Goal: Find specific page/section: Find specific page/section

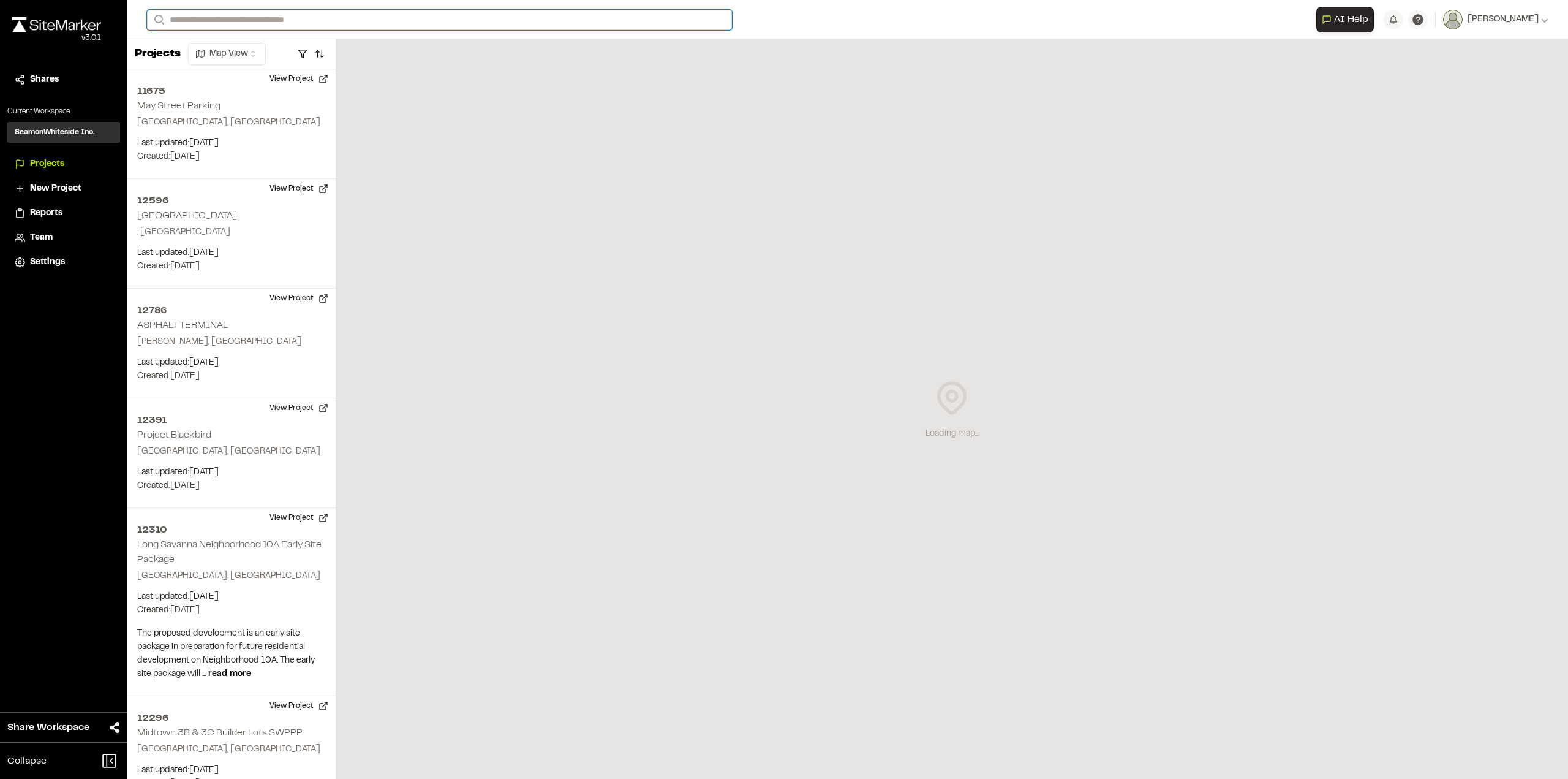
click at [310, 22] on input "Search" at bounding box center [439, 20] width 585 height 20
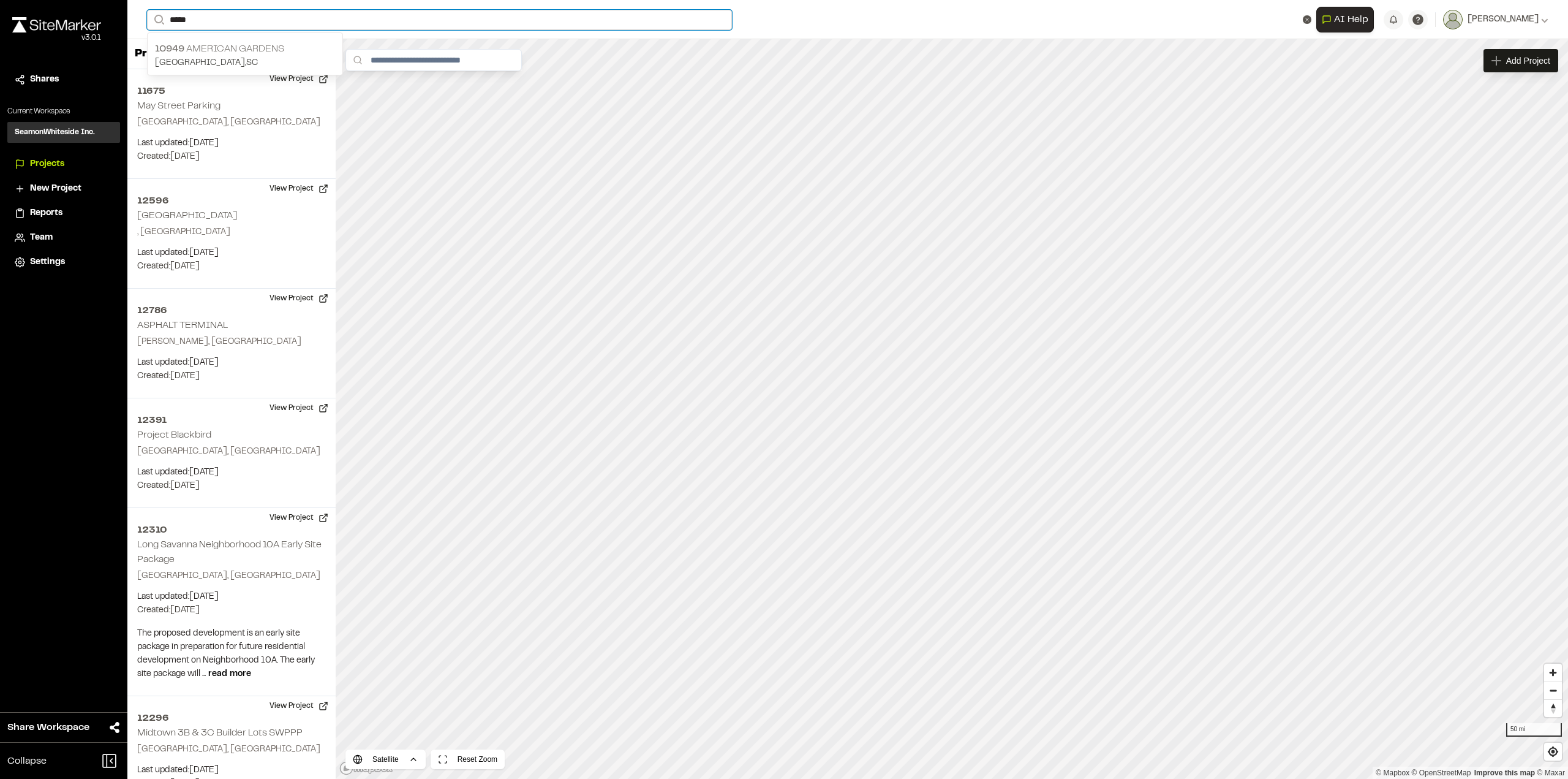
type input "*****"
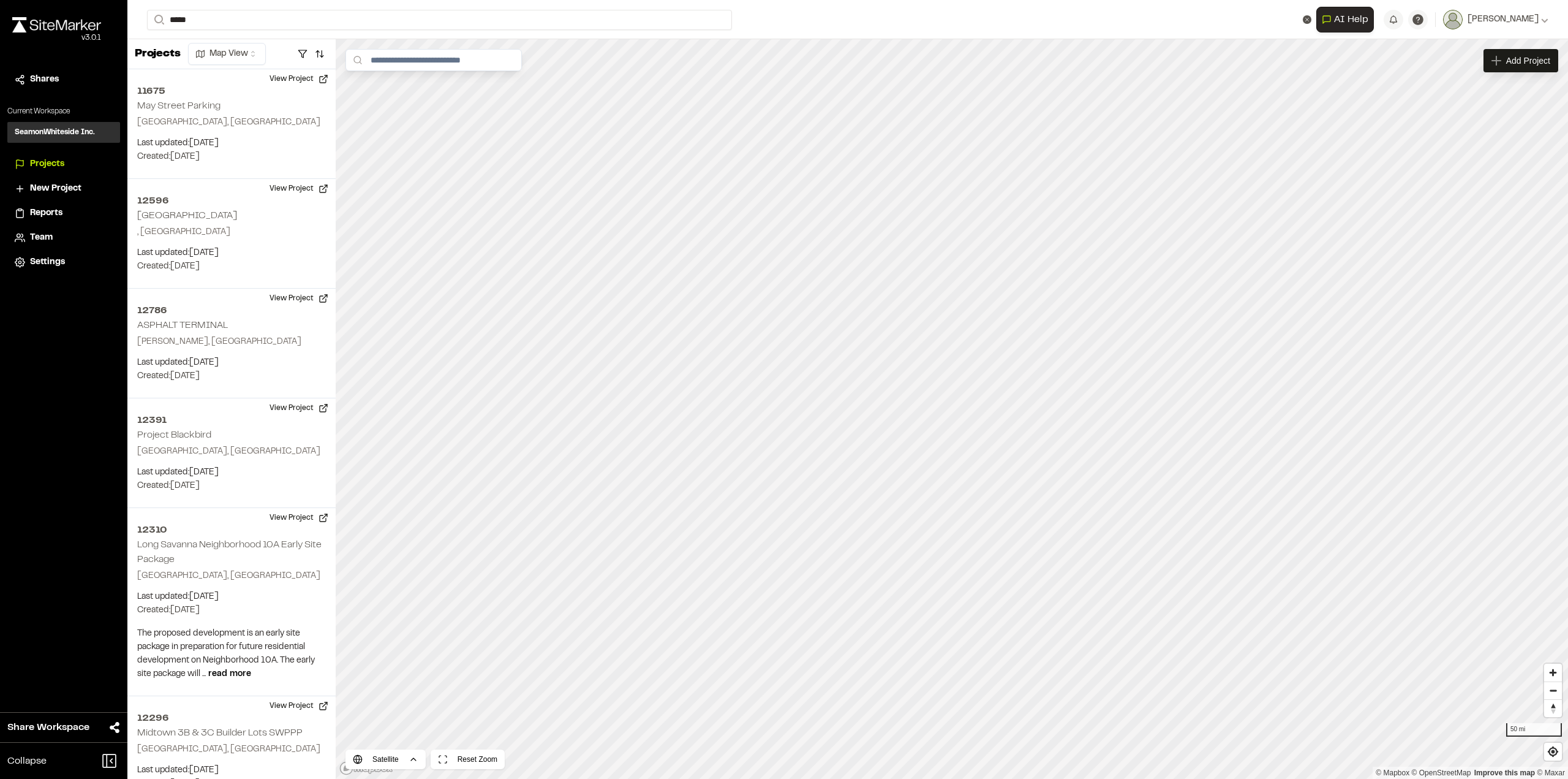
click at [252, 48] on p "[GEOGRAPHIC_DATA]" at bounding box center [245, 49] width 180 height 15
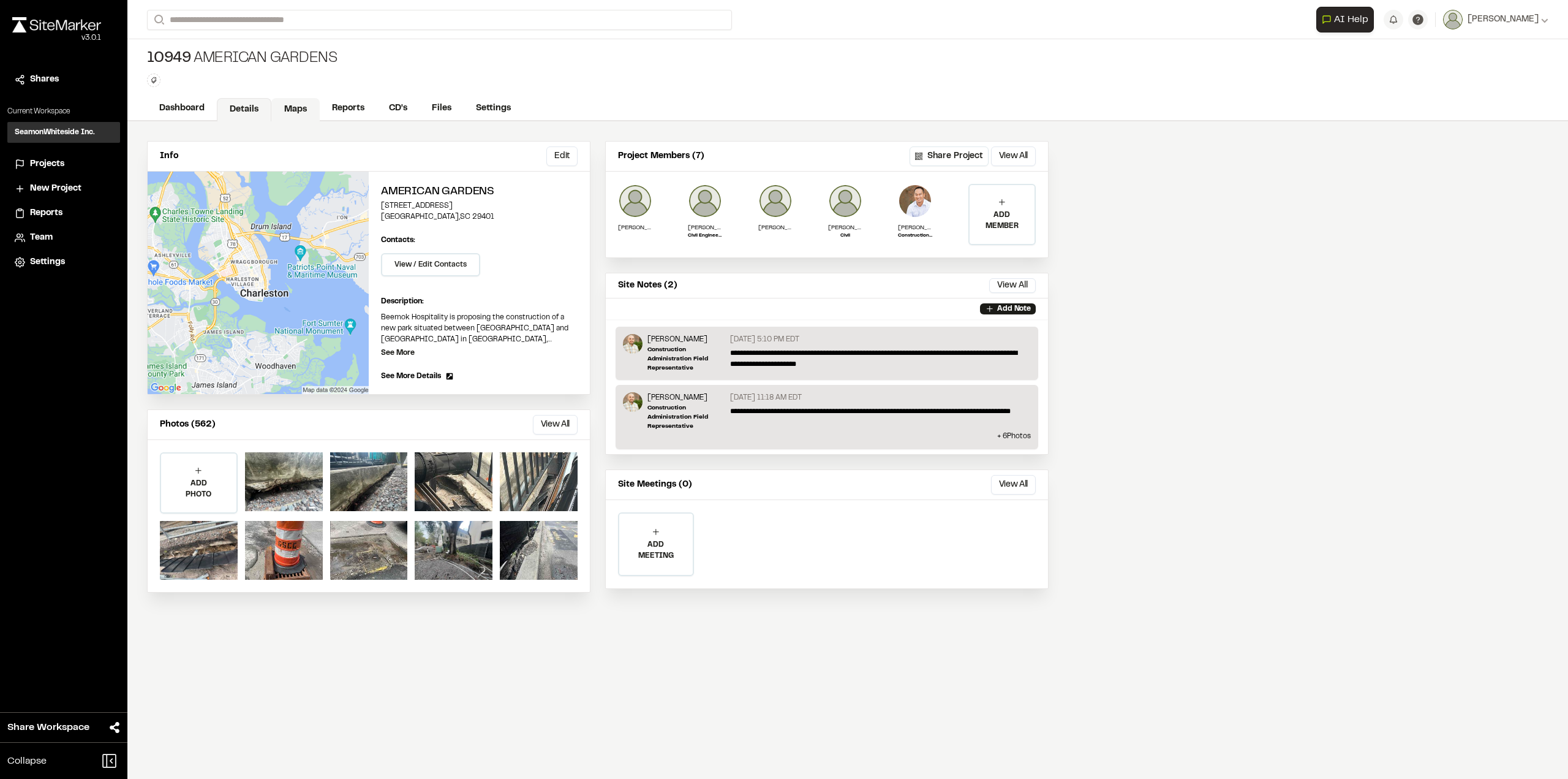
click at [284, 108] on link "Maps" at bounding box center [296, 110] width 48 height 23
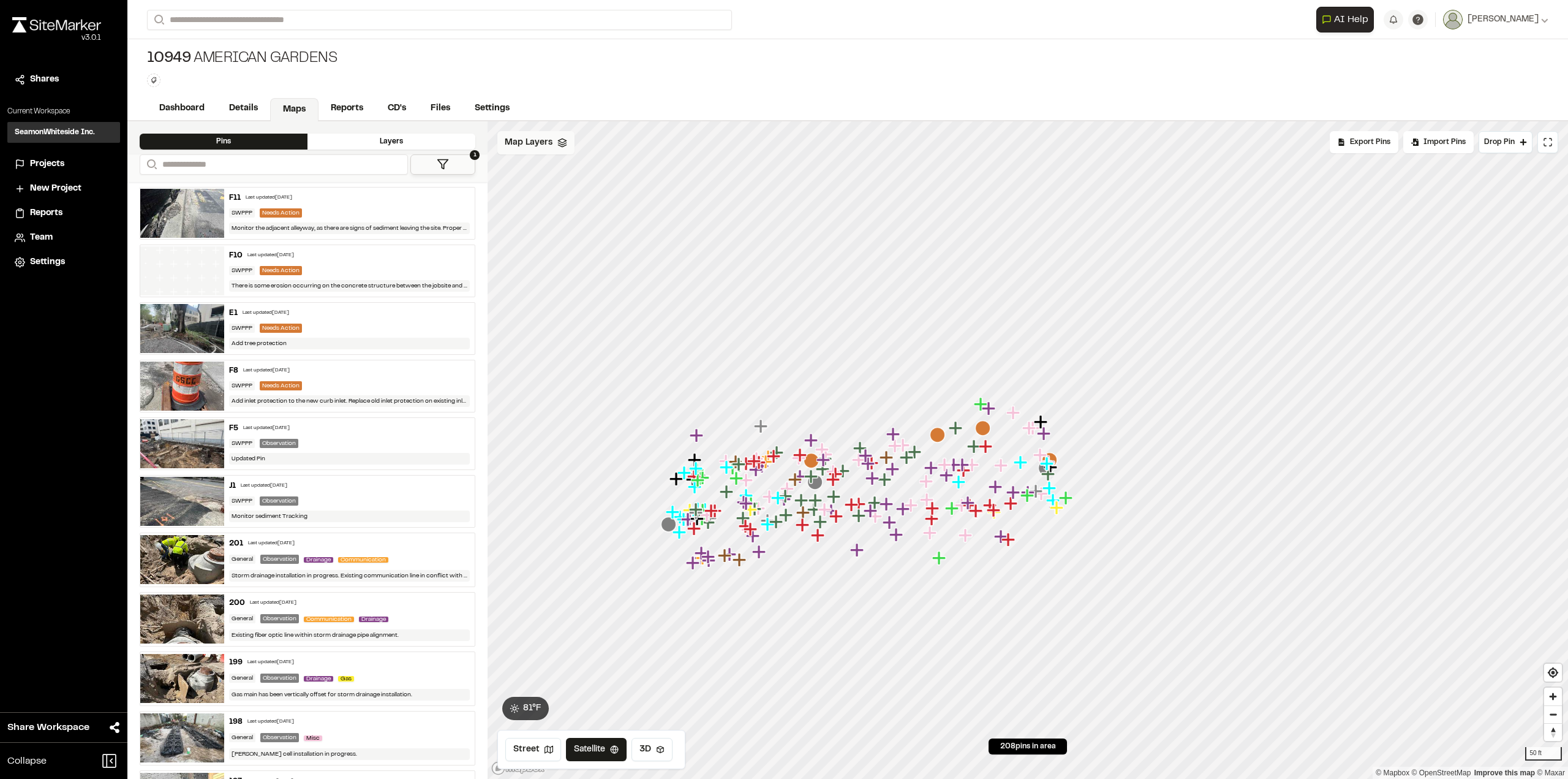
click at [517, 151] on div "Map Layers" at bounding box center [536, 143] width 77 height 23
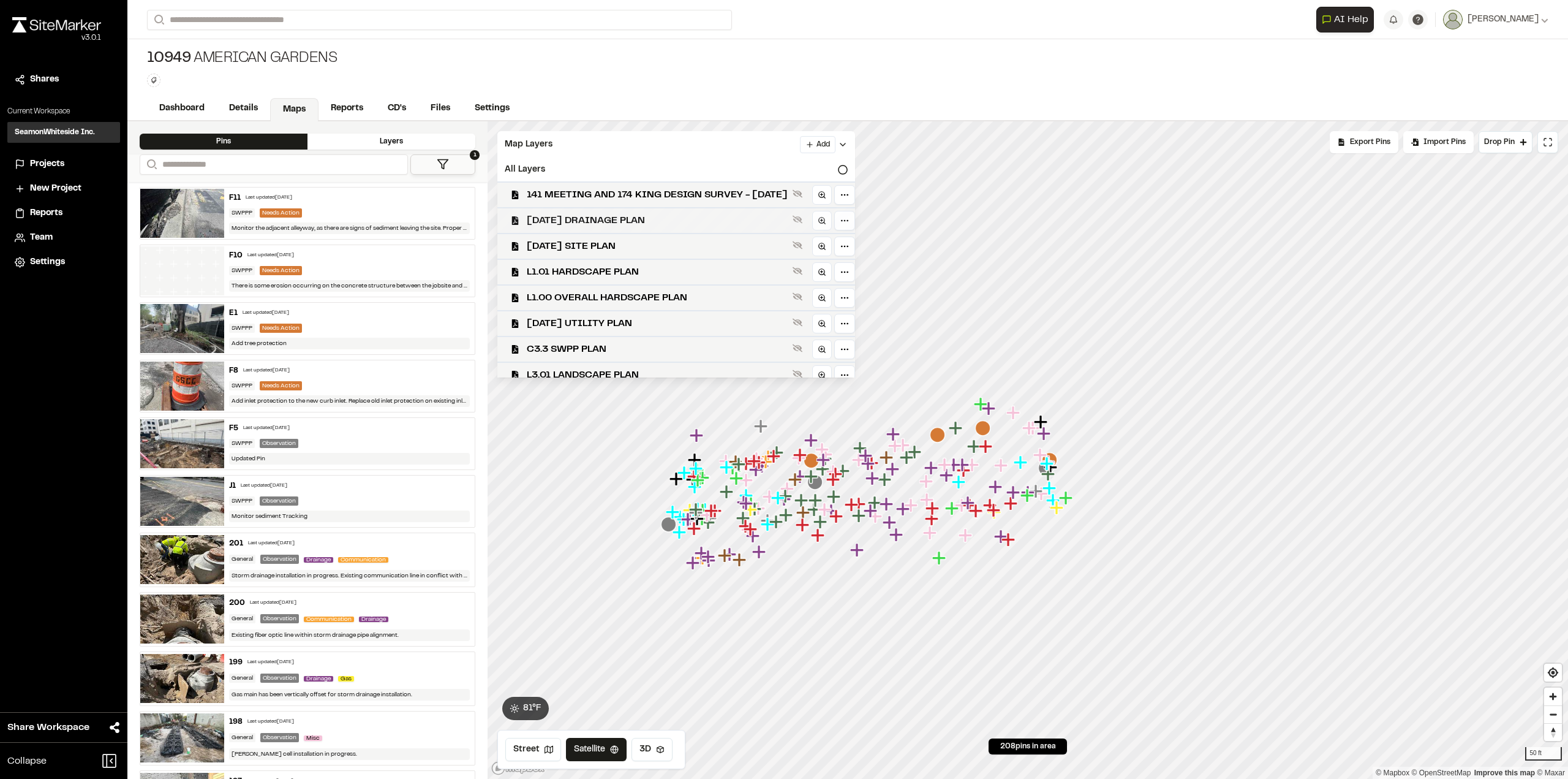
click at [620, 215] on span "[DATE] DRAINAGE PLAN" at bounding box center [657, 220] width 261 height 15
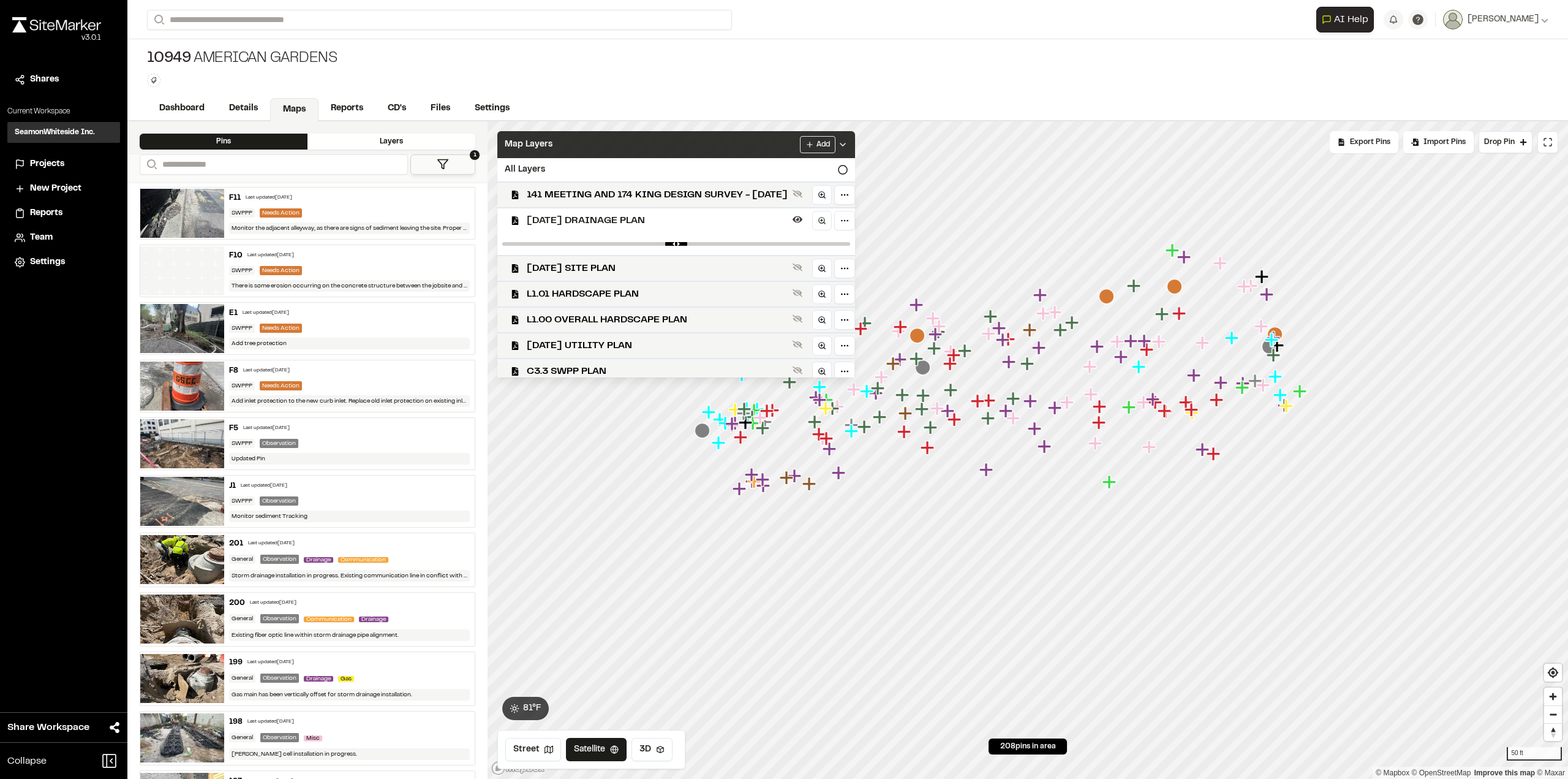
click at [724, 133] on div "Map Layers Add" at bounding box center [676, 144] width 358 height 27
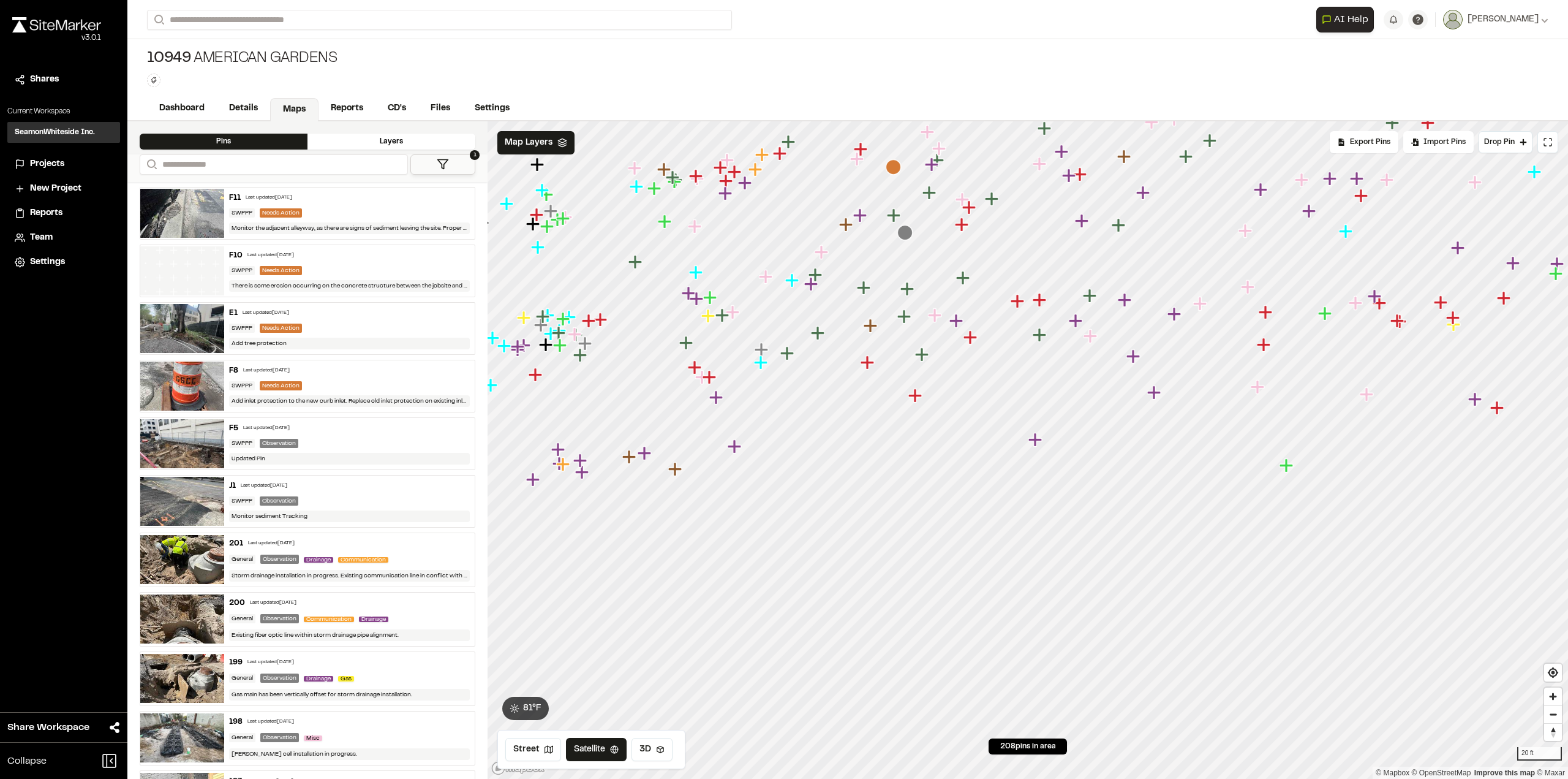
click at [867, 364] on icon "Map marker" at bounding box center [867, 362] width 13 height 13
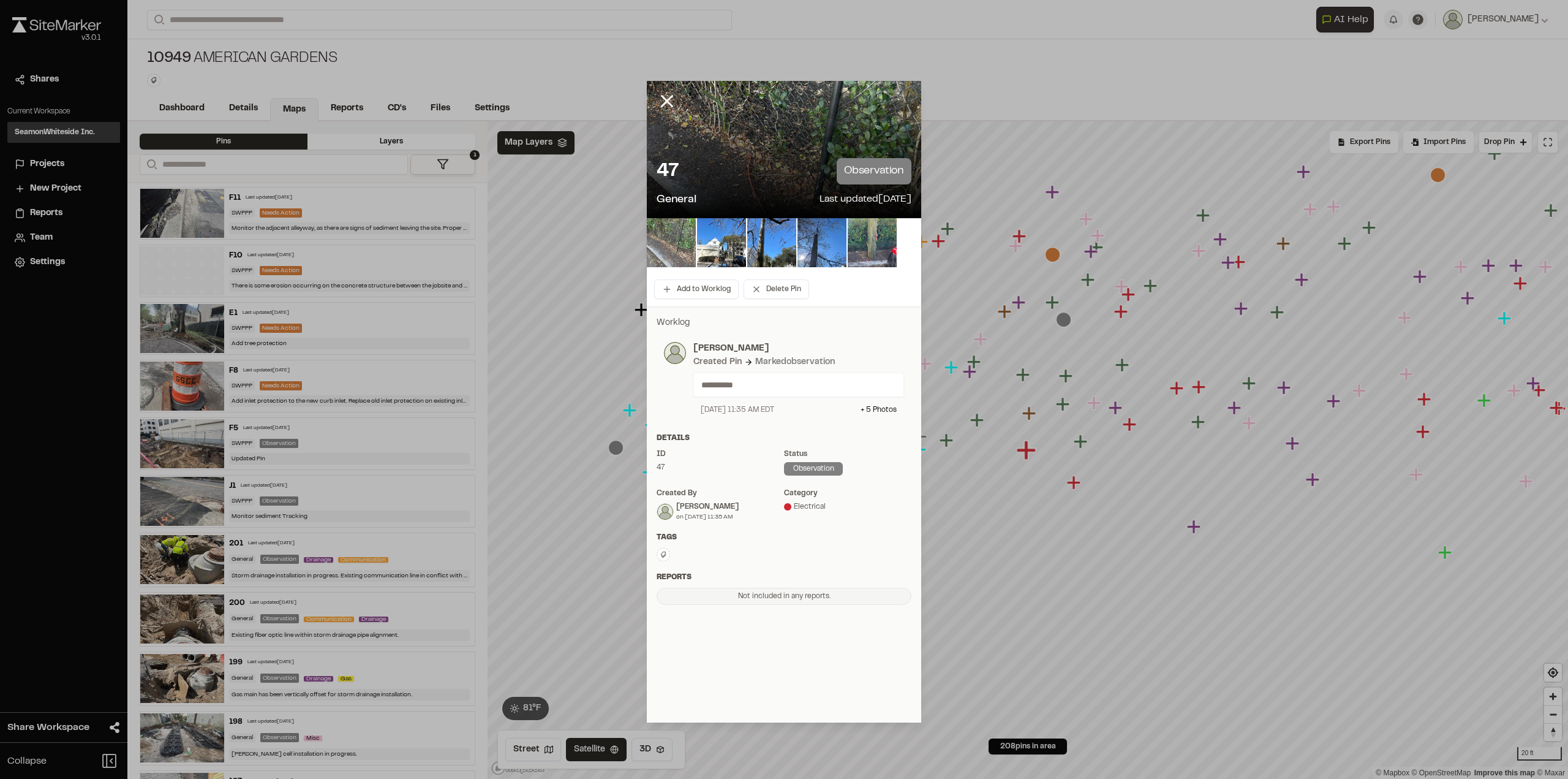
click at [679, 222] on img at bounding box center [671, 242] width 49 height 49
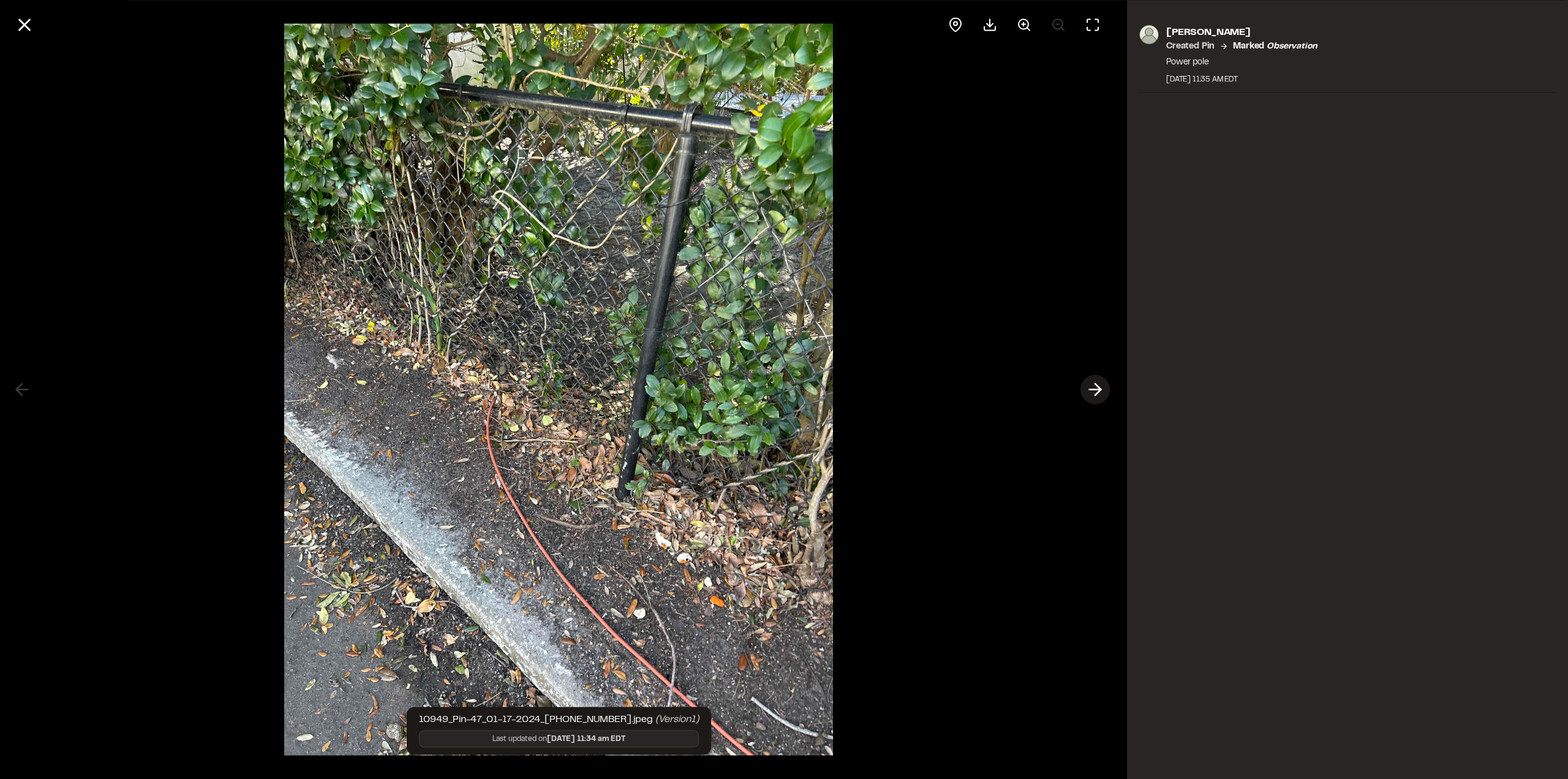
click at [1089, 390] on icon at bounding box center [1095, 390] width 20 height 20
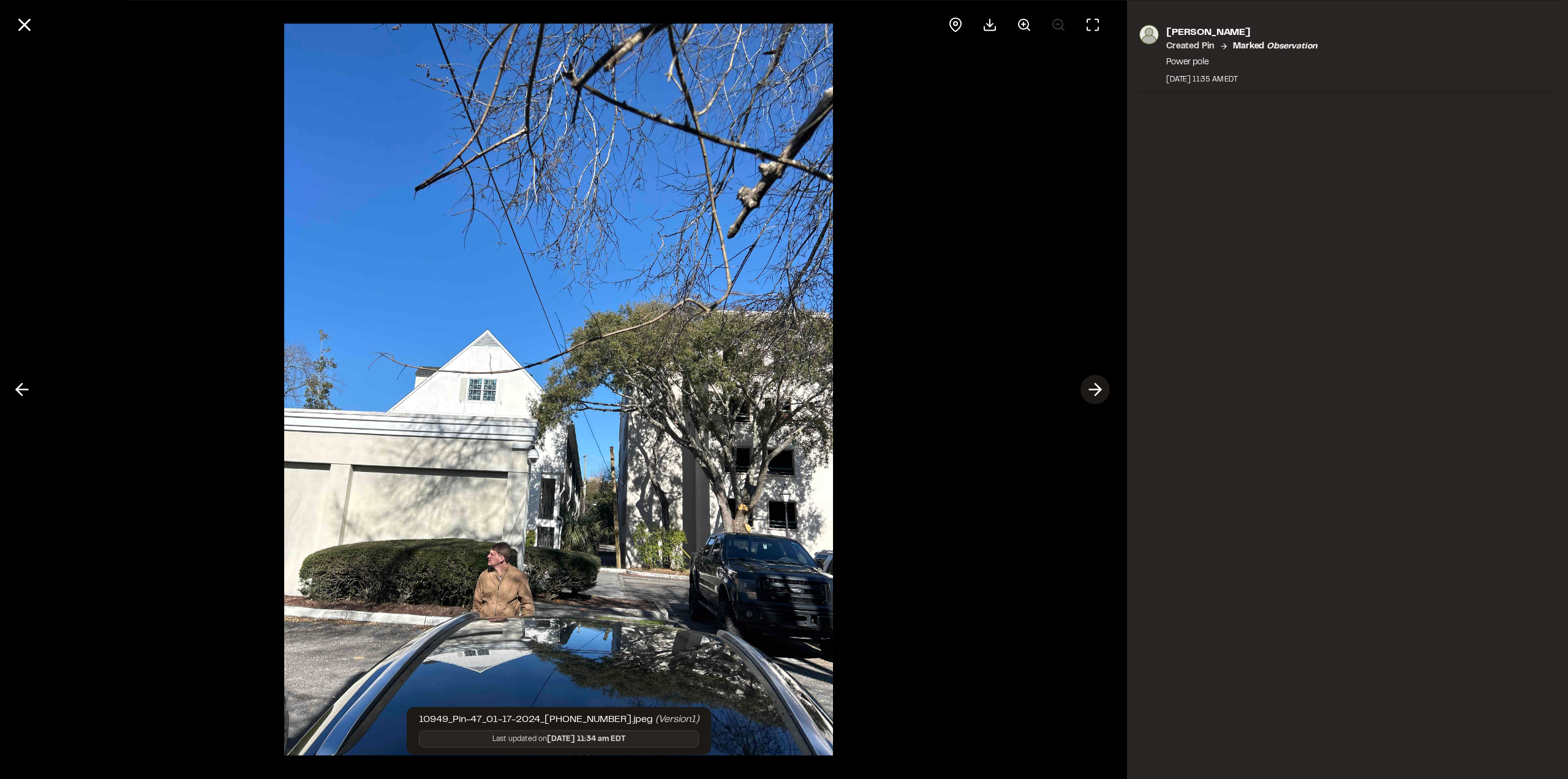
click at [1089, 390] on line at bounding box center [1095, 390] width 12 height 0
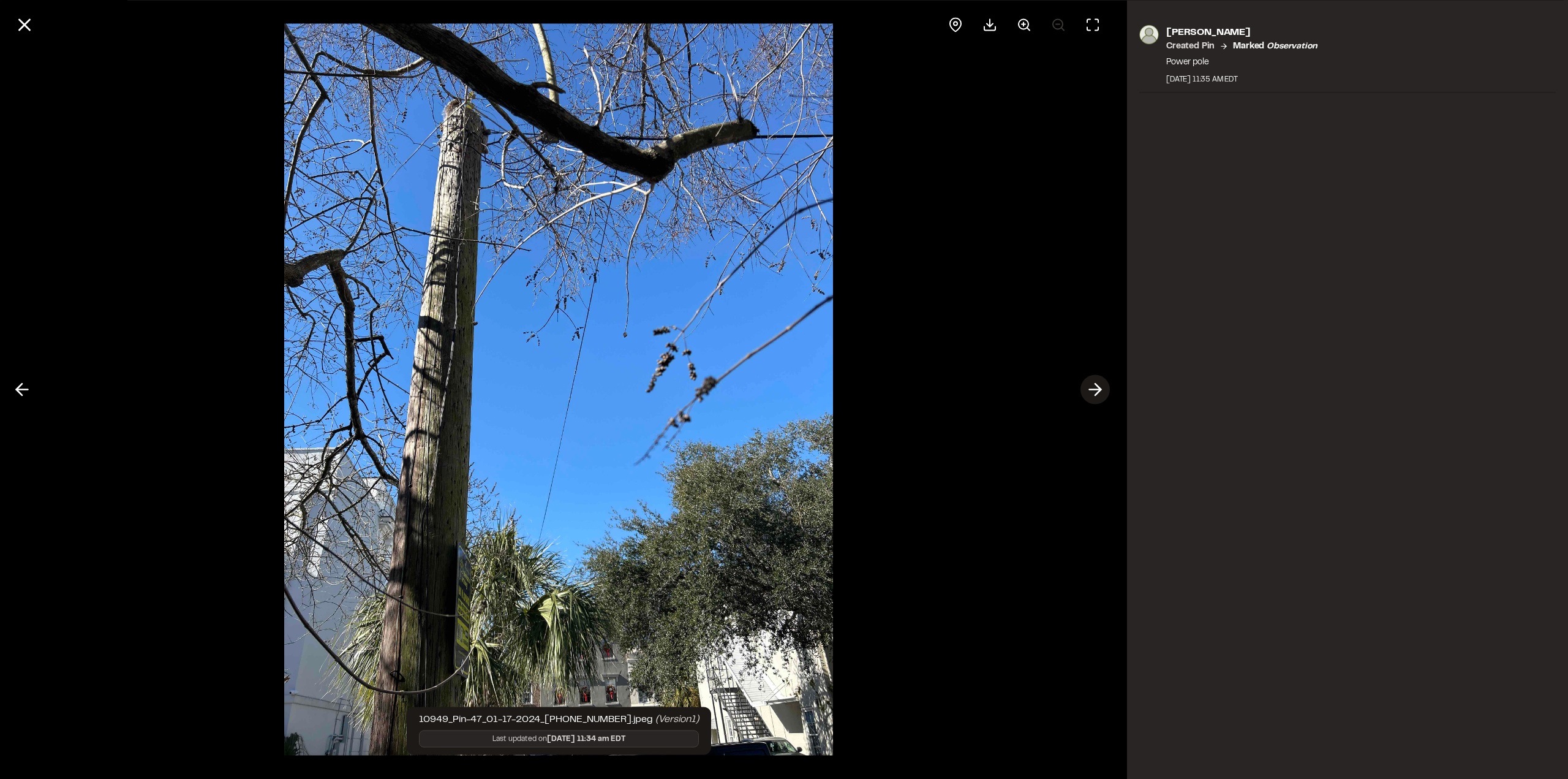
click at [1089, 390] on line at bounding box center [1095, 390] width 12 height 0
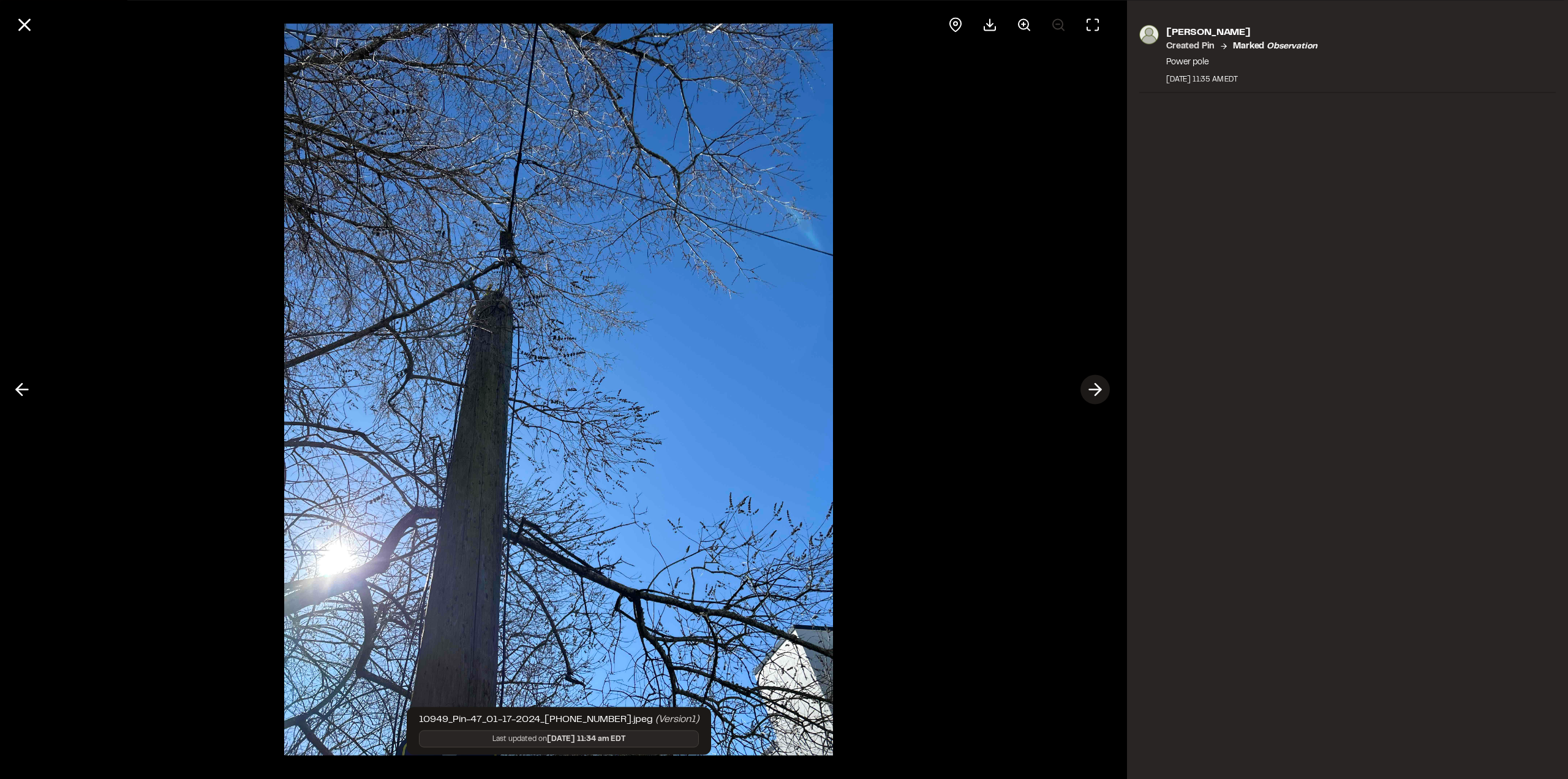
click at [1089, 390] on line at bounding box center [1095, 390] width 12 height 0
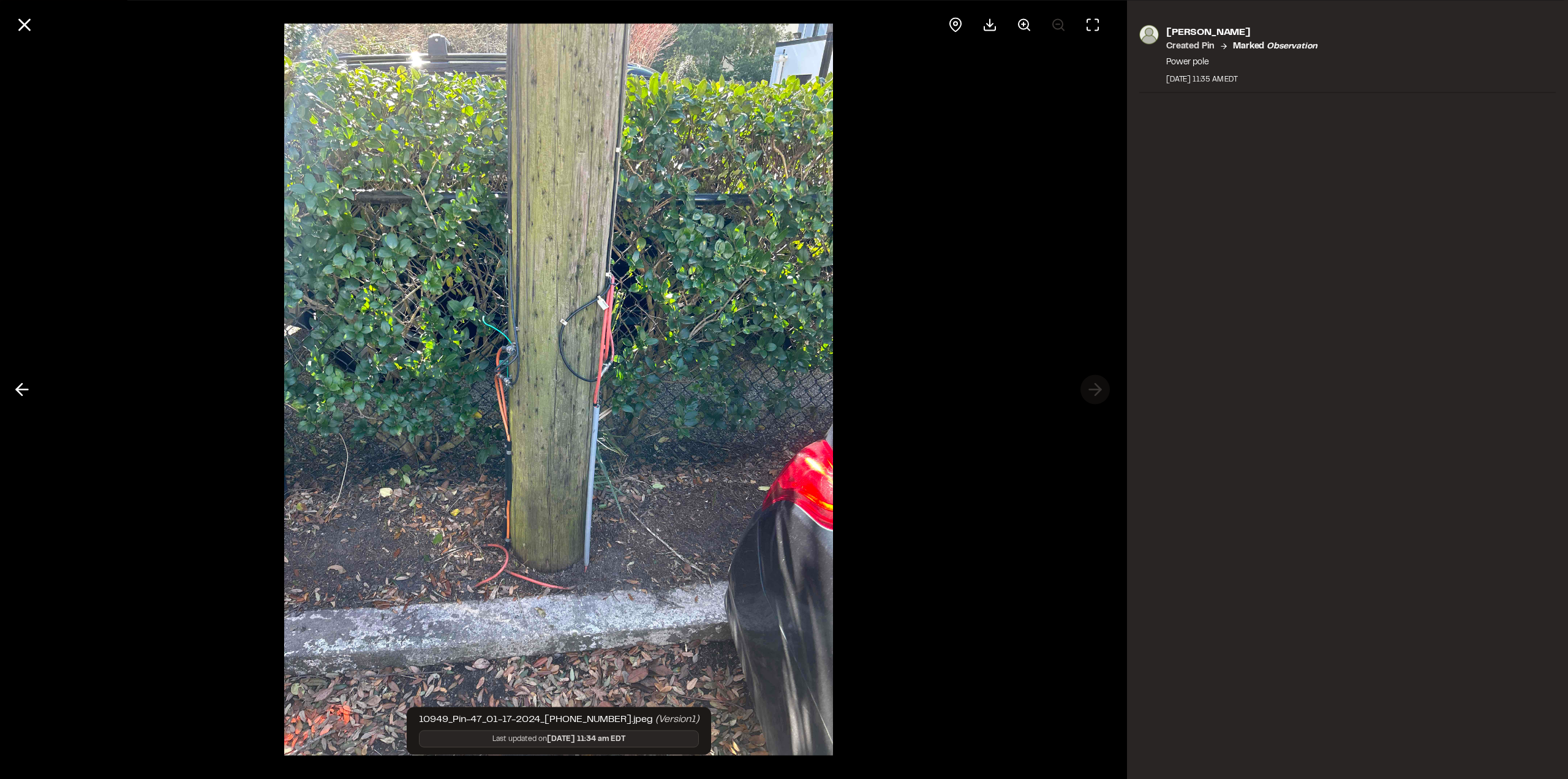
click at [1089, 390] on div at bounding box center [558, 390] width 1117 height 779
click at [22, 32] on icon at bounding box center [24, 24] width 20 height 20
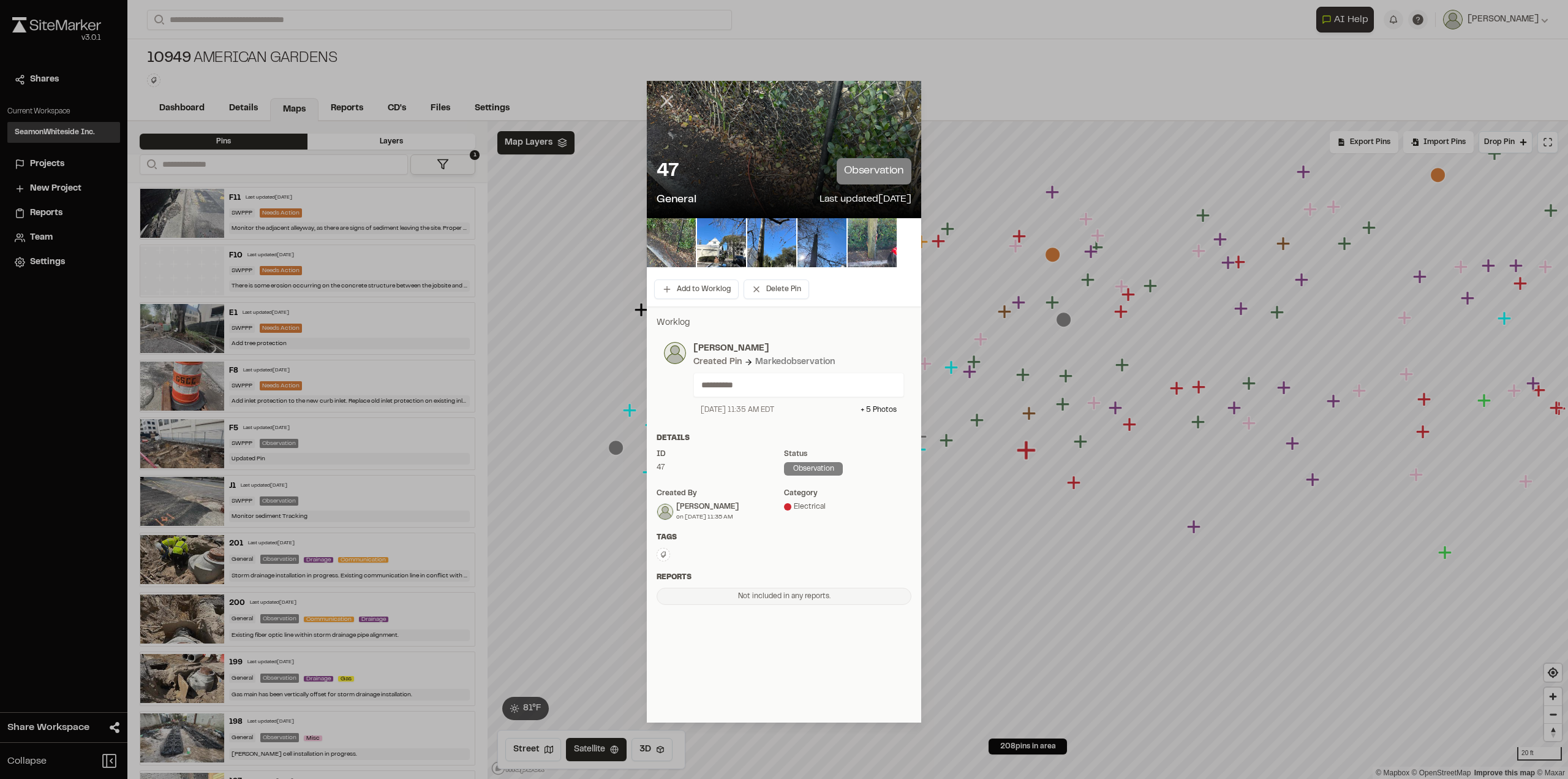
click at [661, 96] on icon at bounding box center [667, 101] width 20 height 20
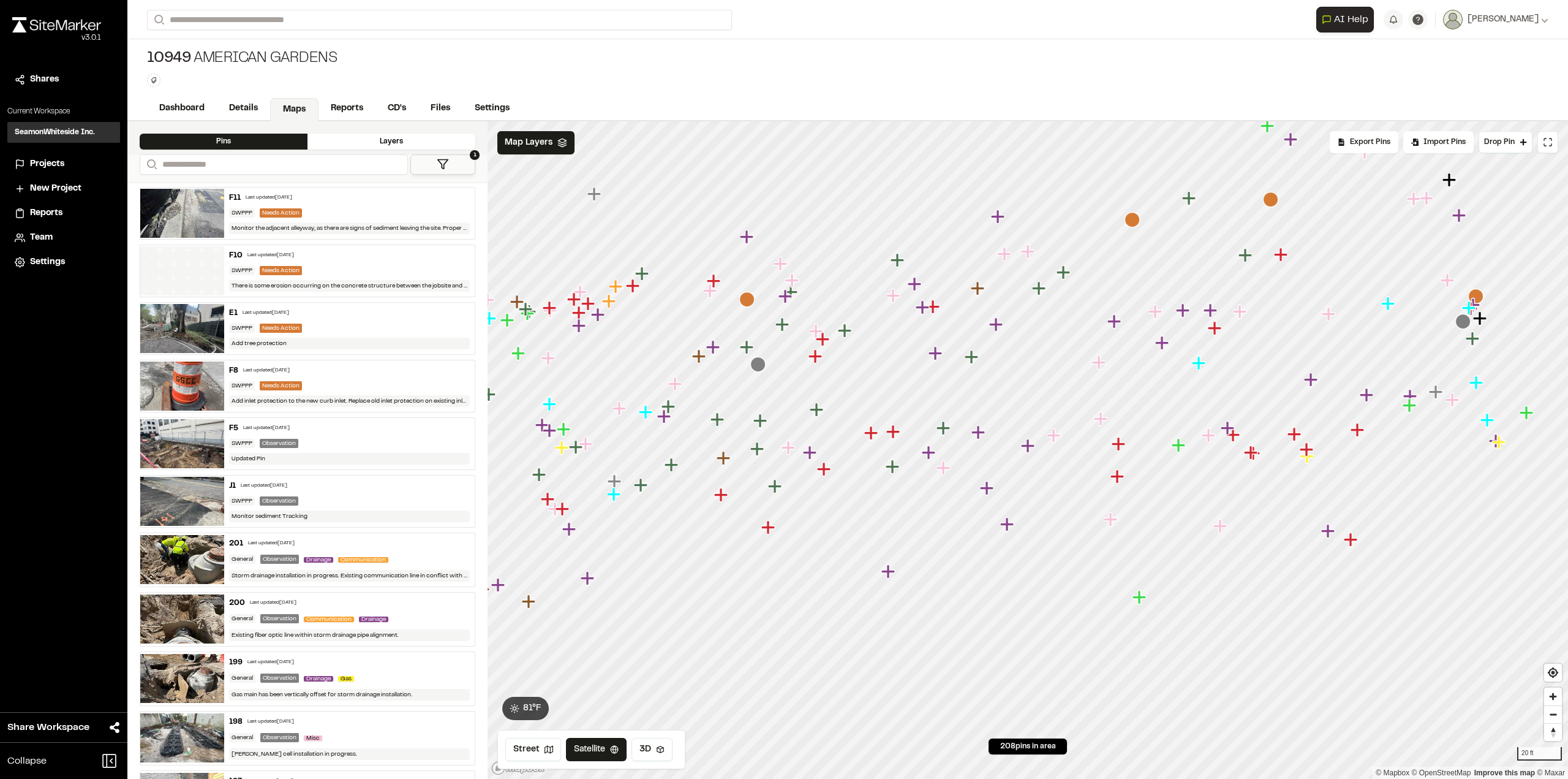
click at [987, 431] on icon "Map marker" at bounding box center [980, 433] width 16 height 16
click at [1006, 260] on icon "Map marker" at bounding box center [1005, 253] width 13 height 13
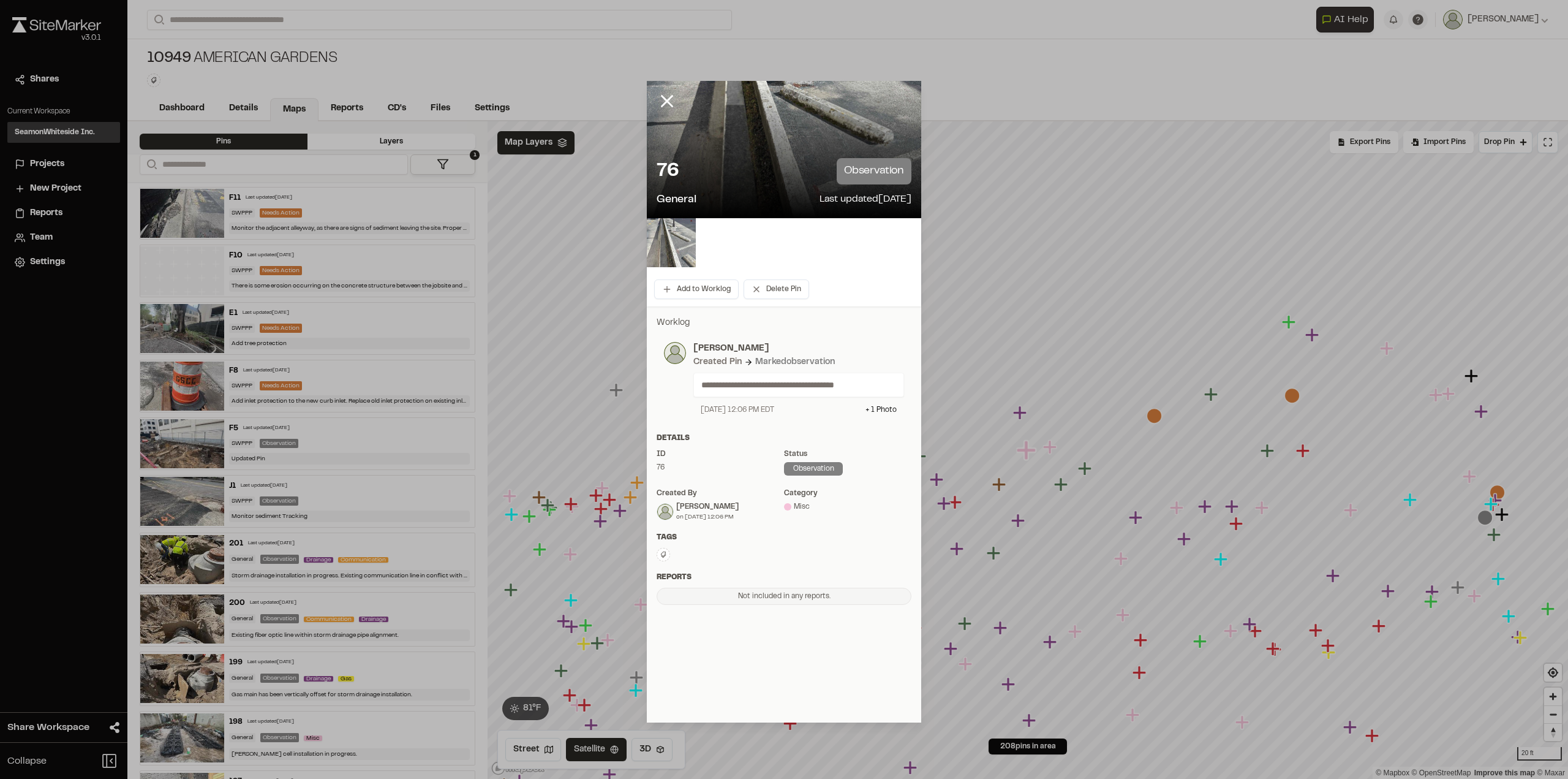
click at [685, 252] on img at bounding box center [671, 242] width 49 height 49
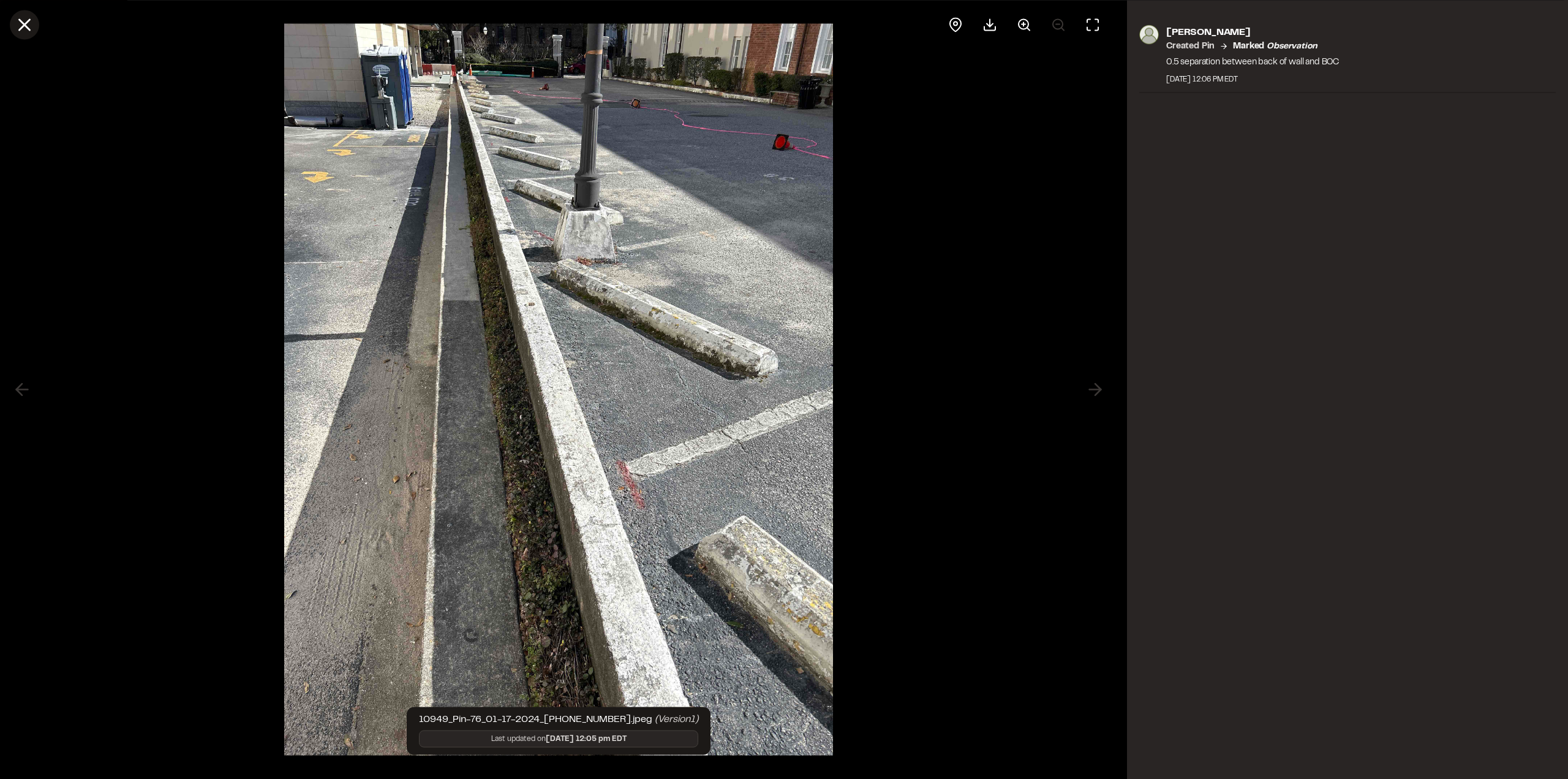
click at [25, 29] on icon at bounding box center [24, 24] width 20 height 20
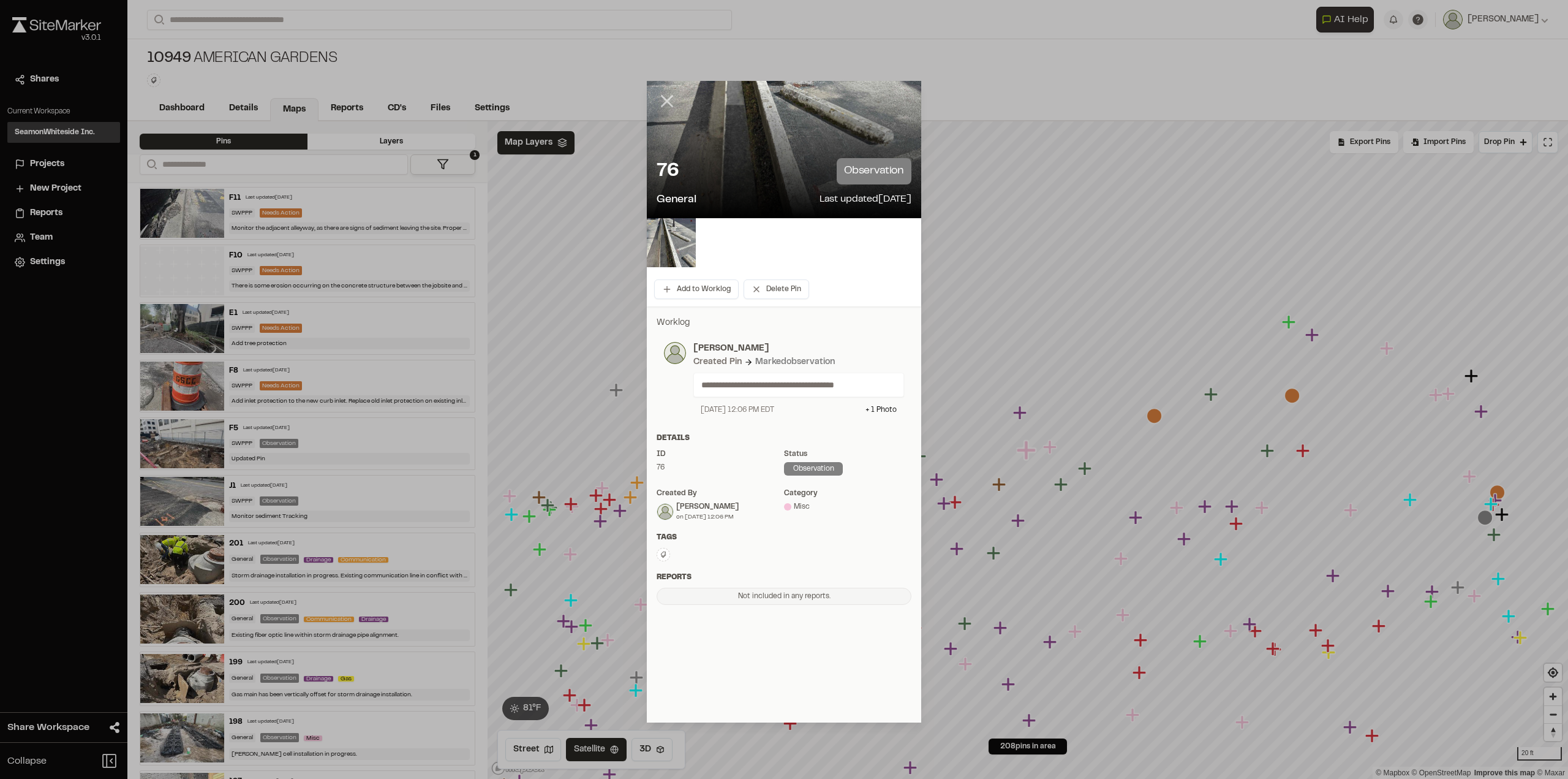
click at [662, 105] on line at bounding box center [667, 101] width 10 height 10
